Goal: Find specific page/section: Find specific page/section

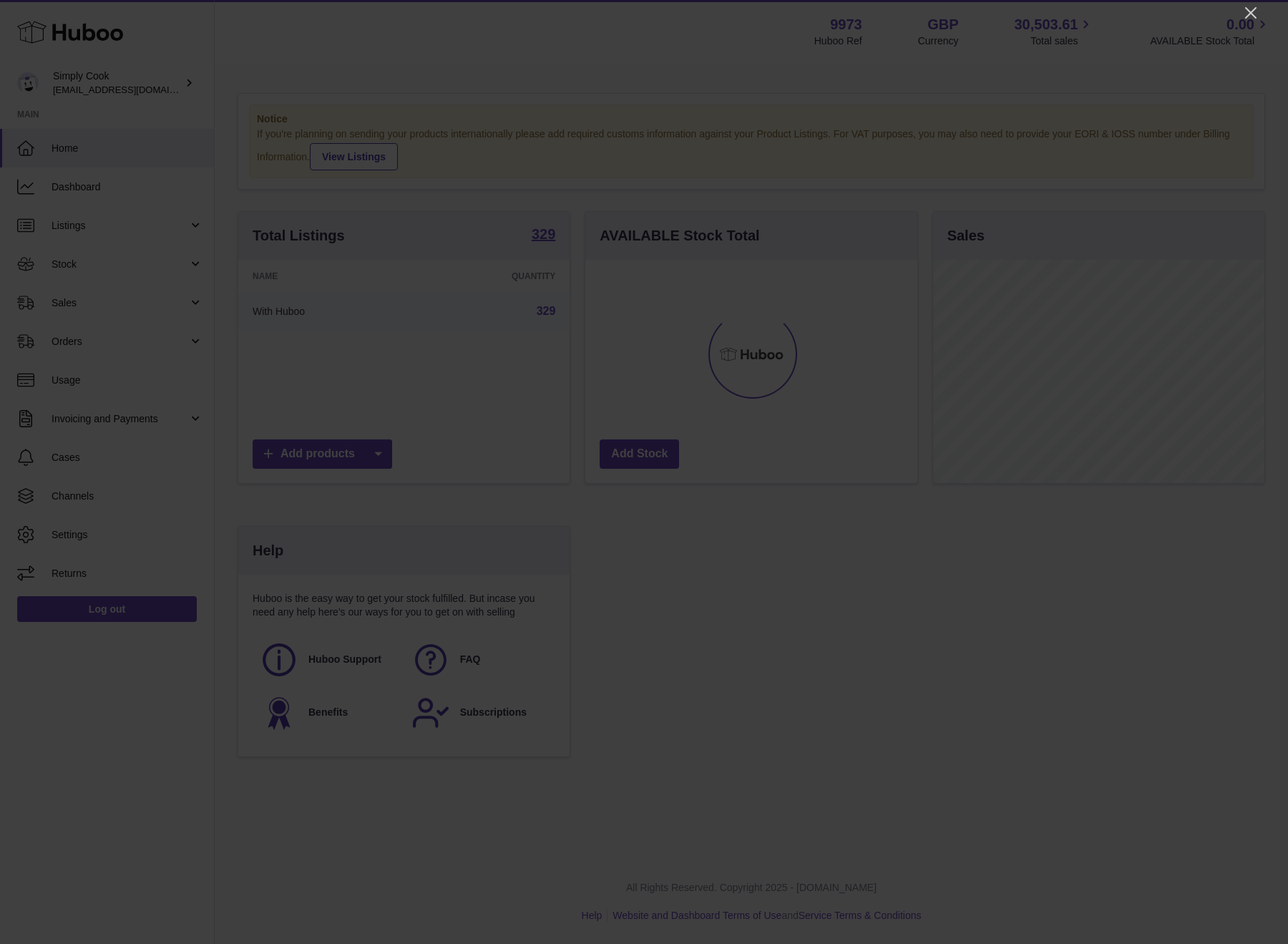
scroll to position [223, 332]
click at [1250, 23] on div at bounding box center [644, 472] width 1288 height 944
click at [1249, 16] on icon "Close" at bounding box center [1251, 12] width 17 height 17
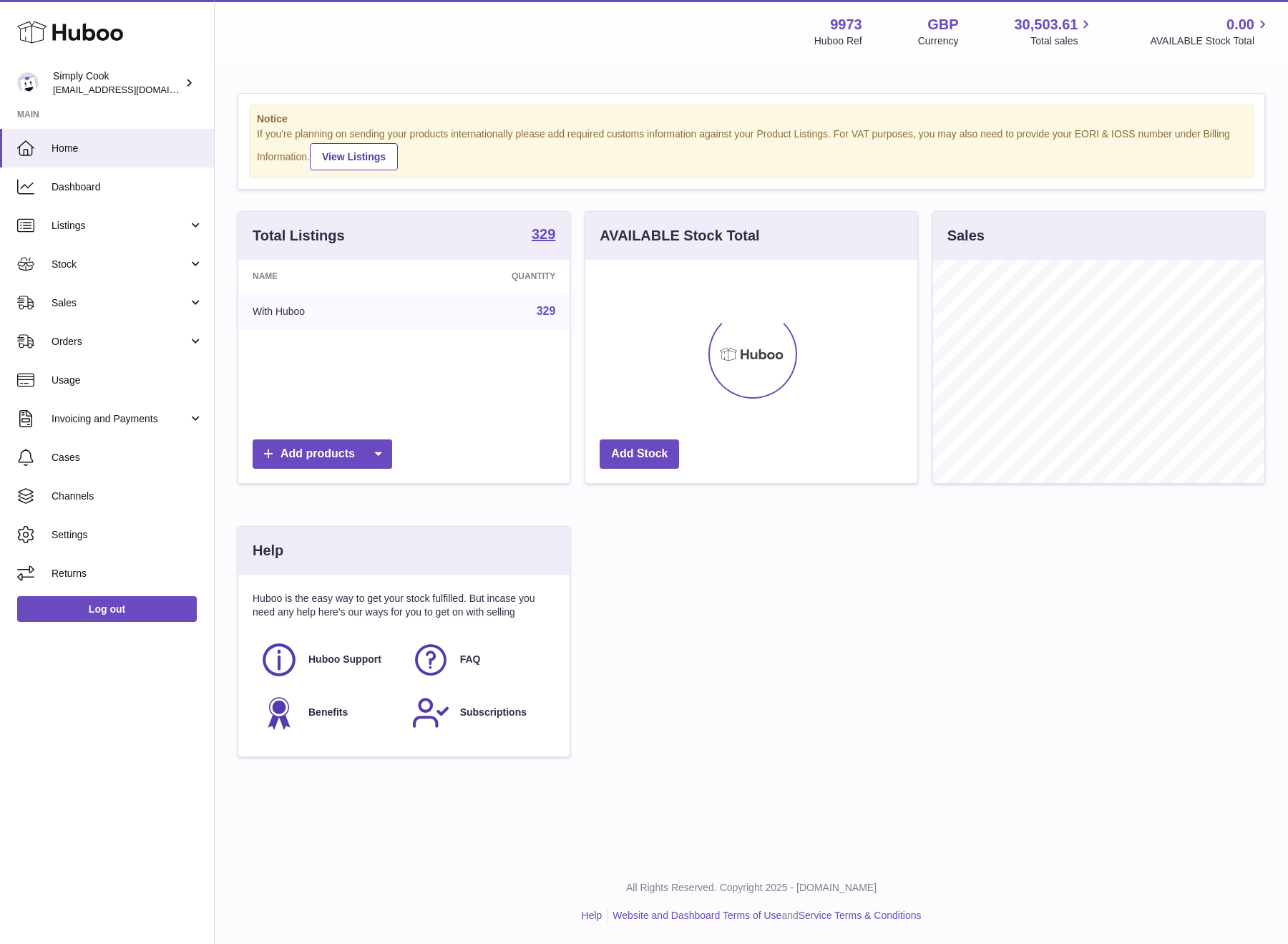
click at [828, 675] on div "Total Listings 329 Name Quantity With Huboo 329 Add products AVAILABLE Stock To…" at bounding box center [751, 492] width 1042 height 560
click at [172, 95] on div "Simply Cook [EMAIL_ADDRESS][DOMAIN_NAME]" at bounding box center [117, 83] width 128 height 27
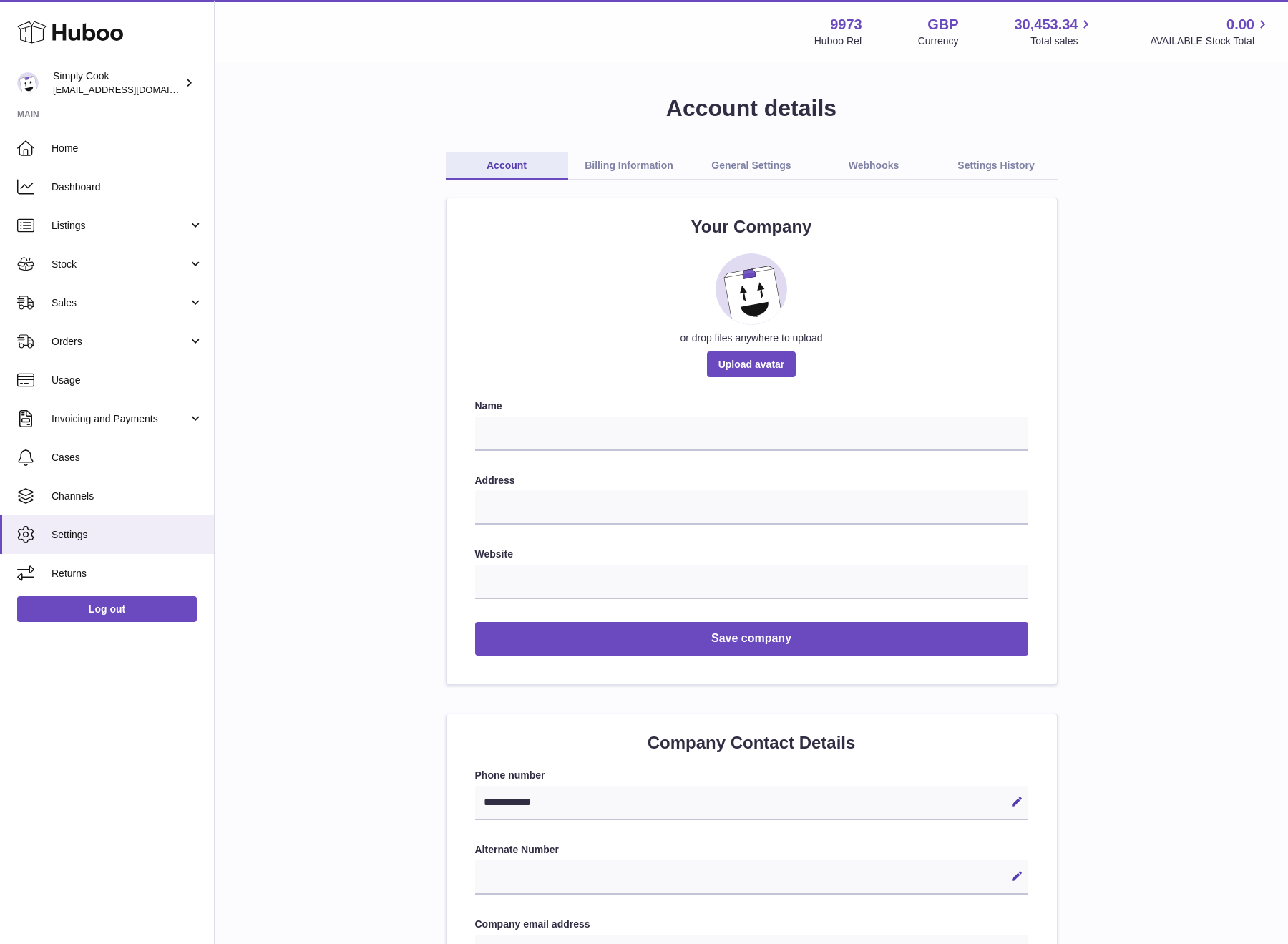
click at [149, 269] on span "Stock" at bounding box center [120, 264] width 136 height 13
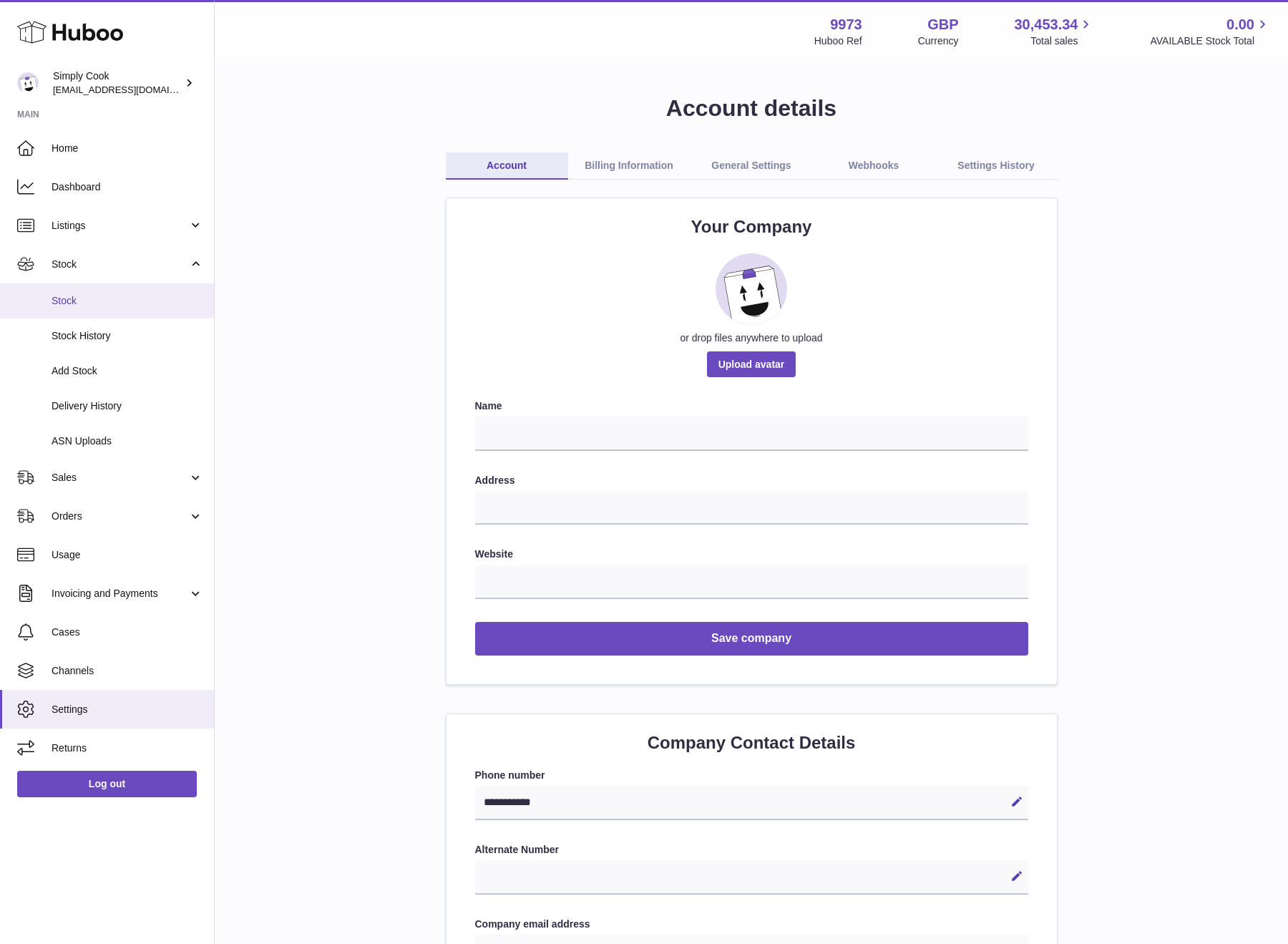
click at [143, 294] on span "Stock" at bounding box center [128, 301] width 152 height 13
